Goal: Information Seeking & Learning: Learn about a topic

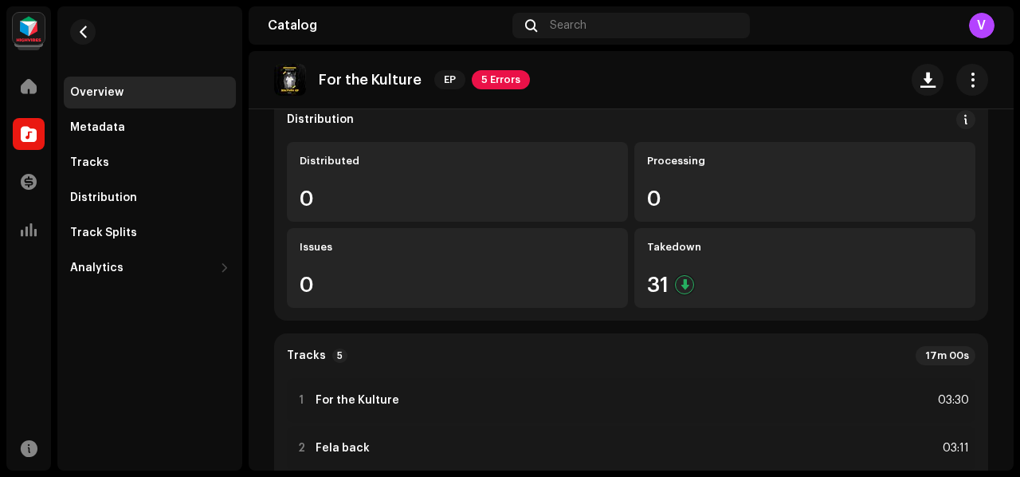
scroll to position [83, 0]
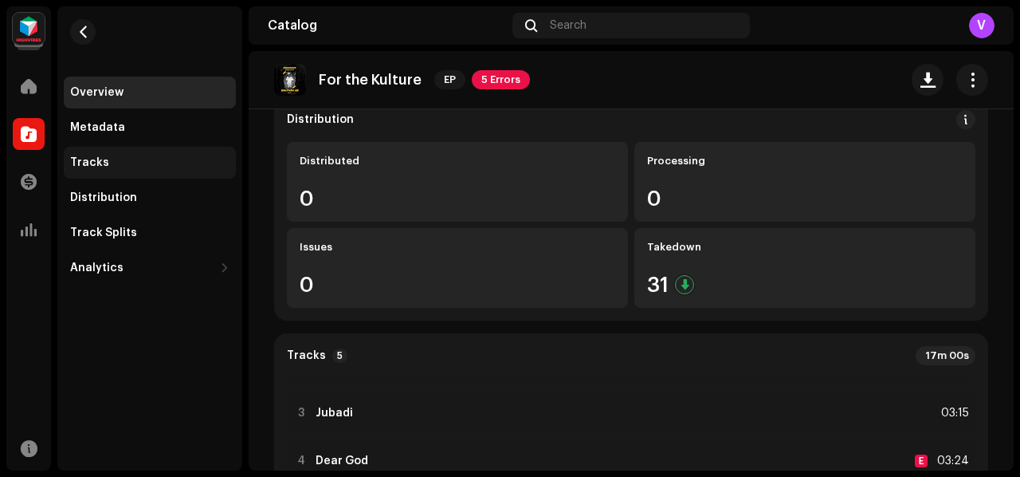
click at [147, 162] on div "Tracks" at bounding box center [149, 162] width 159 height 13
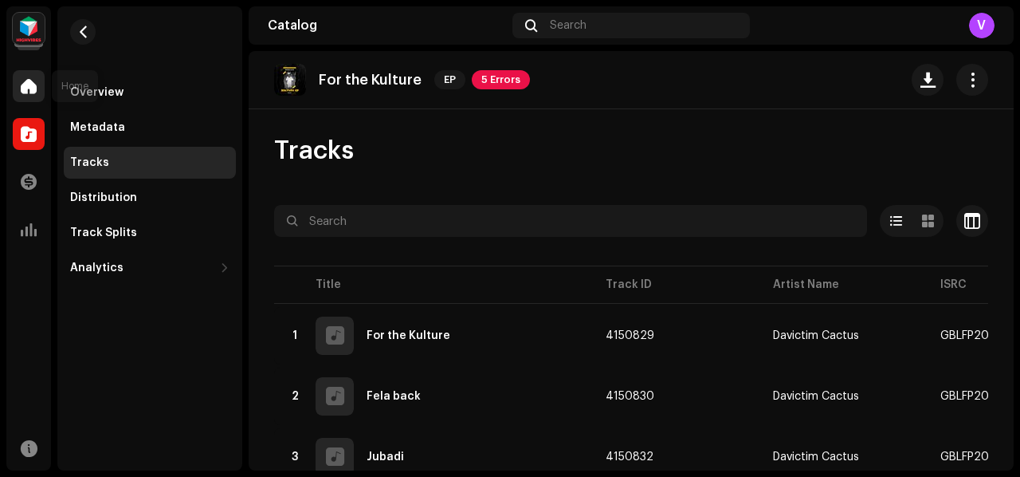
click at [30, 100] on div at bounding box center [29, 86] width 32 height 32
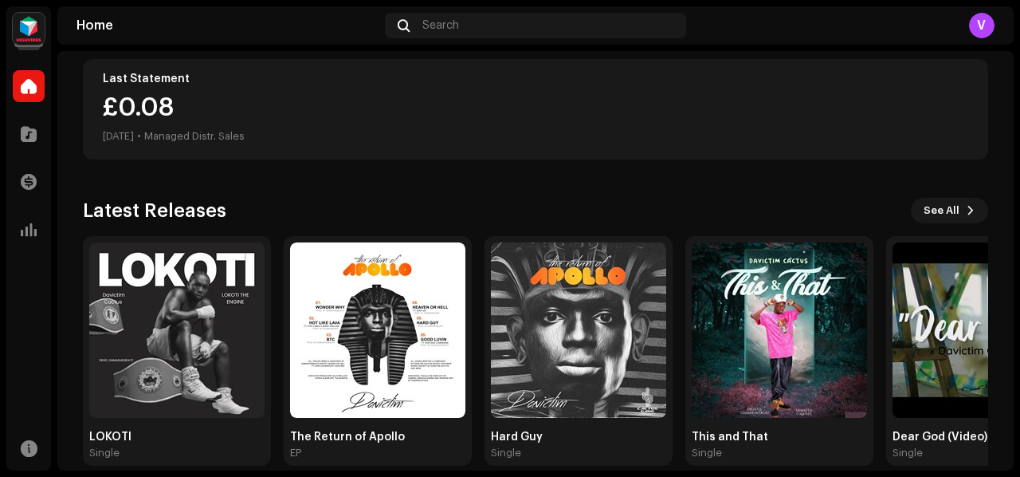
scroll to position [429, 0]
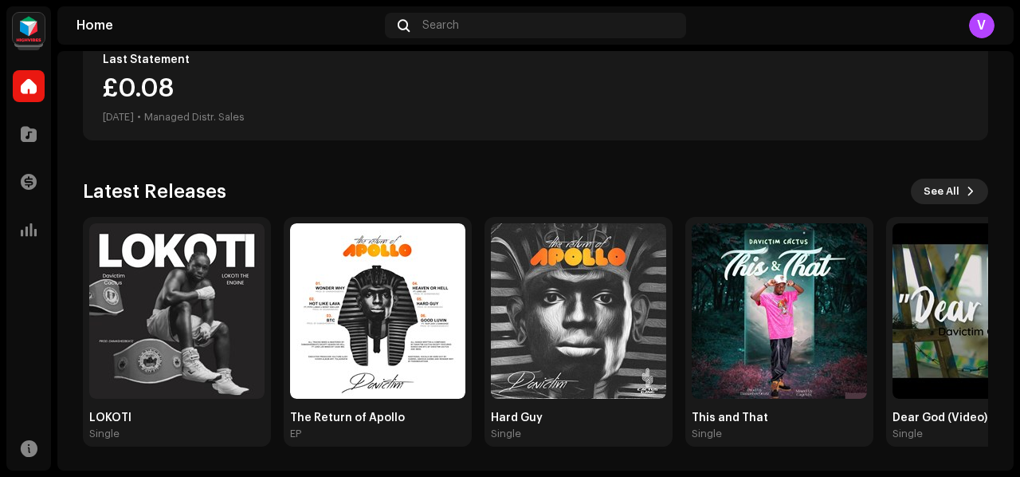
click at [966, 187] on span at bounding box center [971, 191] width 10 height 13
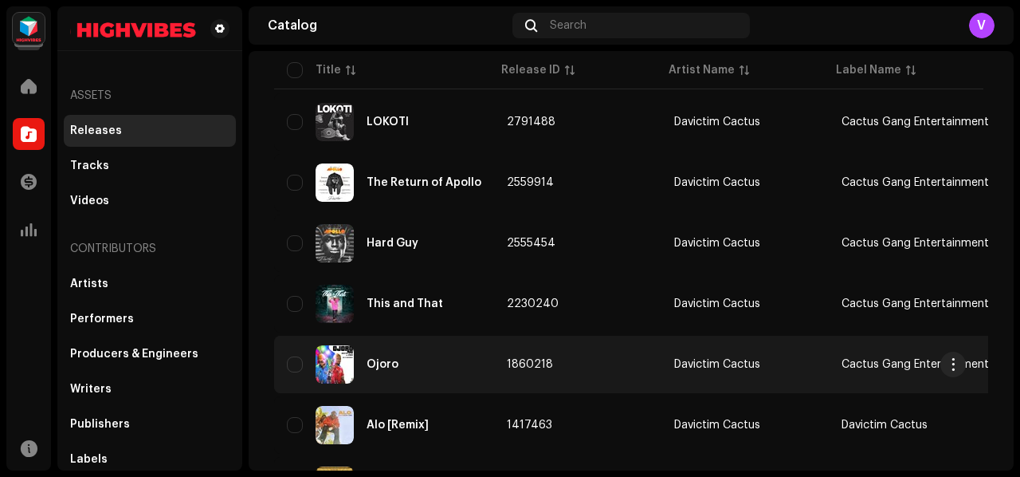
scroll to position [239, 0]
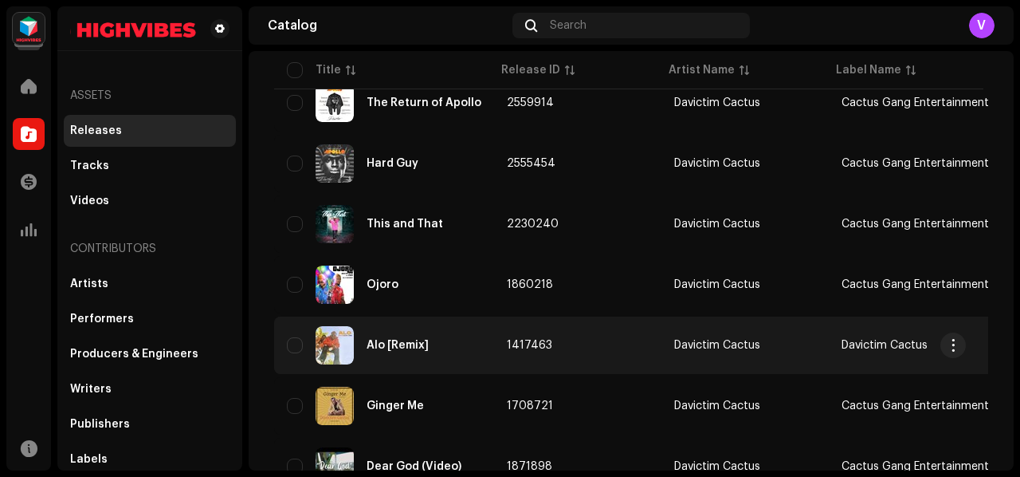
click at [564, 342] on td "1417463" at bounding box center [577, 344] width 167 height 57
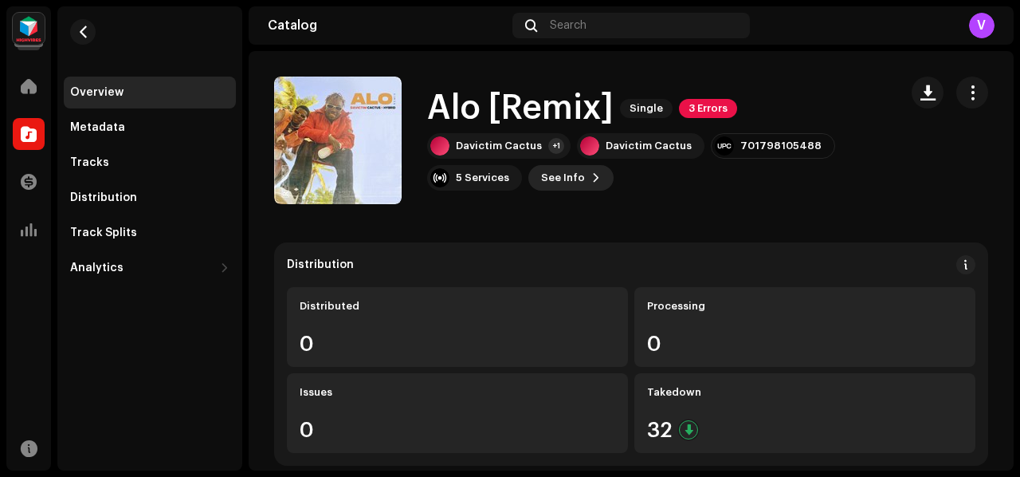
click at [572, 179] on span "See Info" at bounding box center [563, 178] width 44 height 32
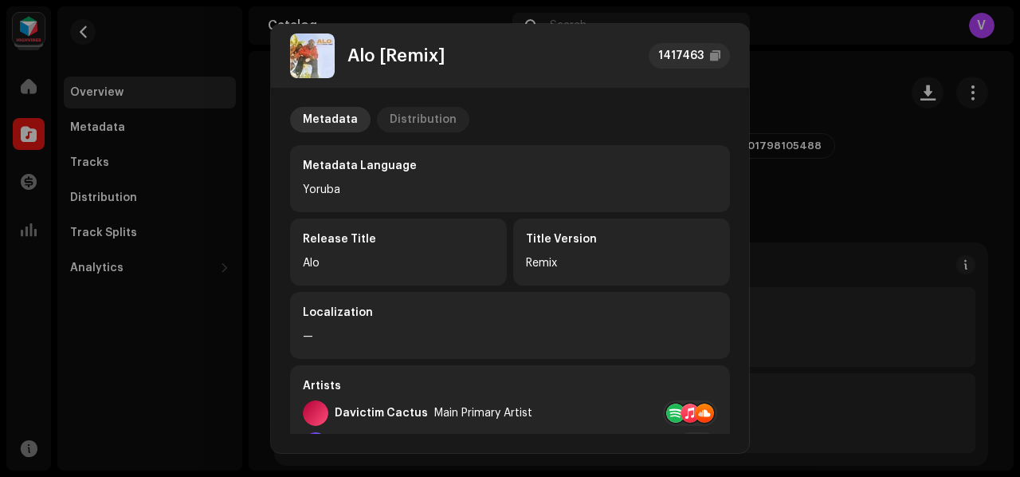
click at [415, 120] on div "Distribution" at bounding box center [423, 120] width 67 height 26
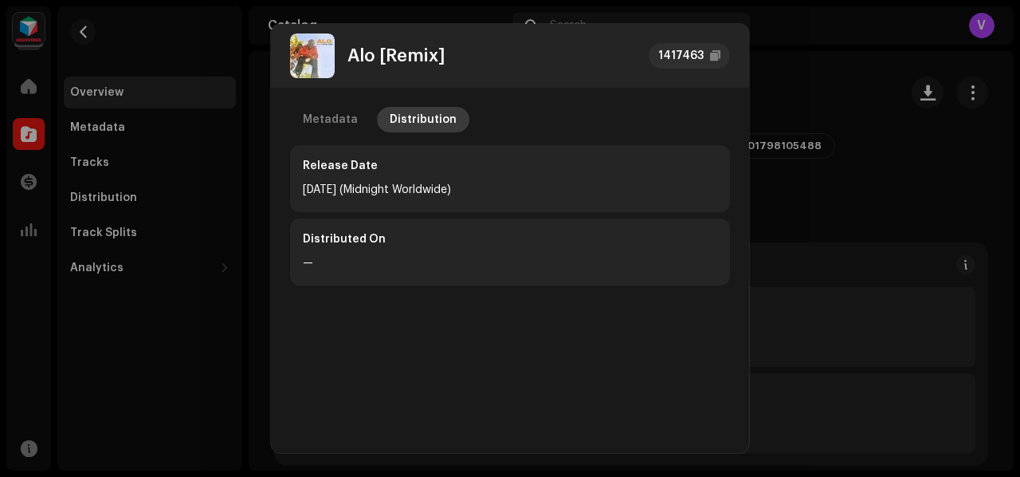
click at [423, 128] on div "Distribution" at bounding box center [423, 120] width 67 height 26
click at [338, 123] on div "Metadata" at bounding box center [330, 120] width 55 height 26
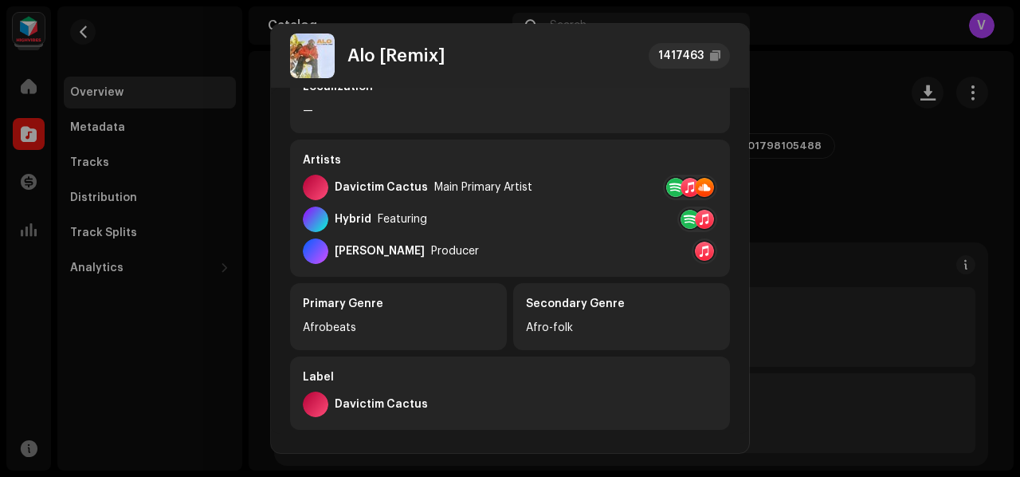
scroll to position [239, 0]
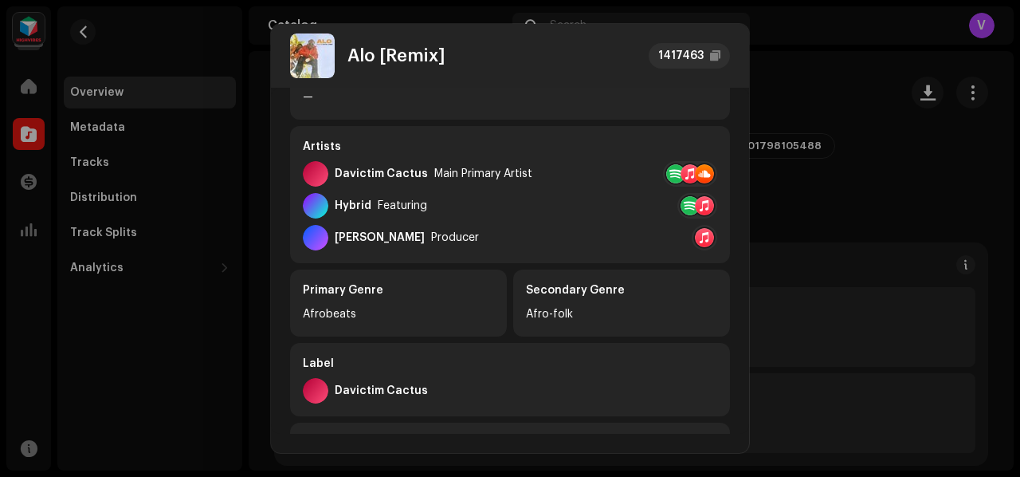
click at [431, 234] on div "Producer" at bounding box center [455, 237] width 48 height 13
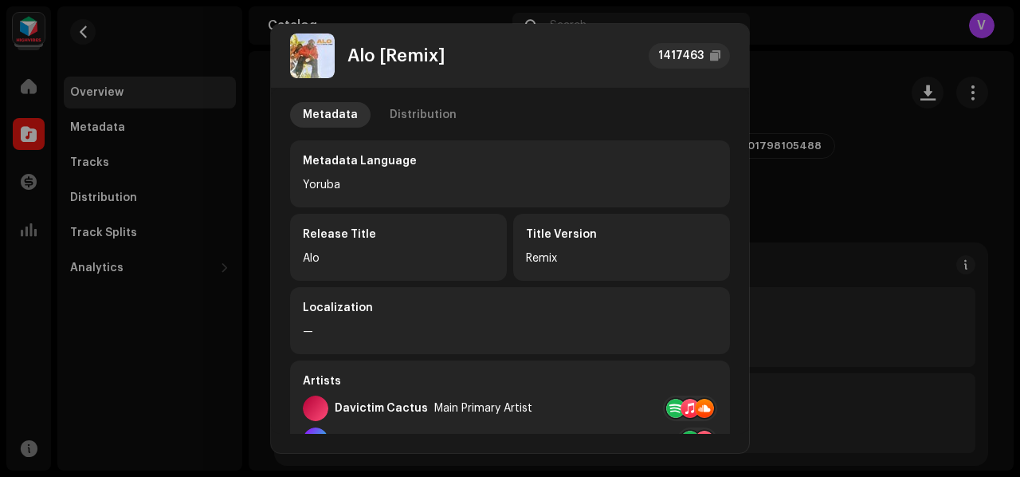
scroll to position [0, 0]
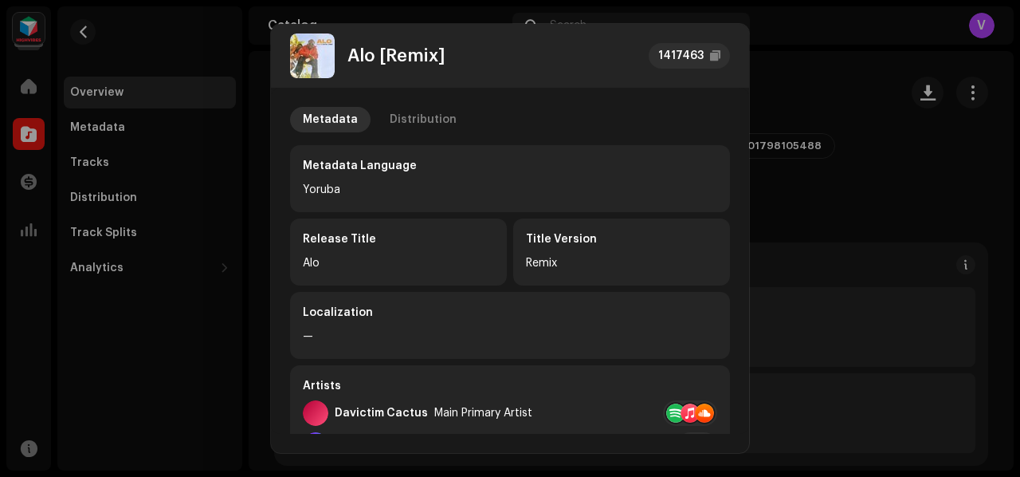
click at [316, 269] on div "Alo" at bounding box center [398, 263] width 191 height 19
